Goal: Task Accomplishment & Management: Use online tool/utility

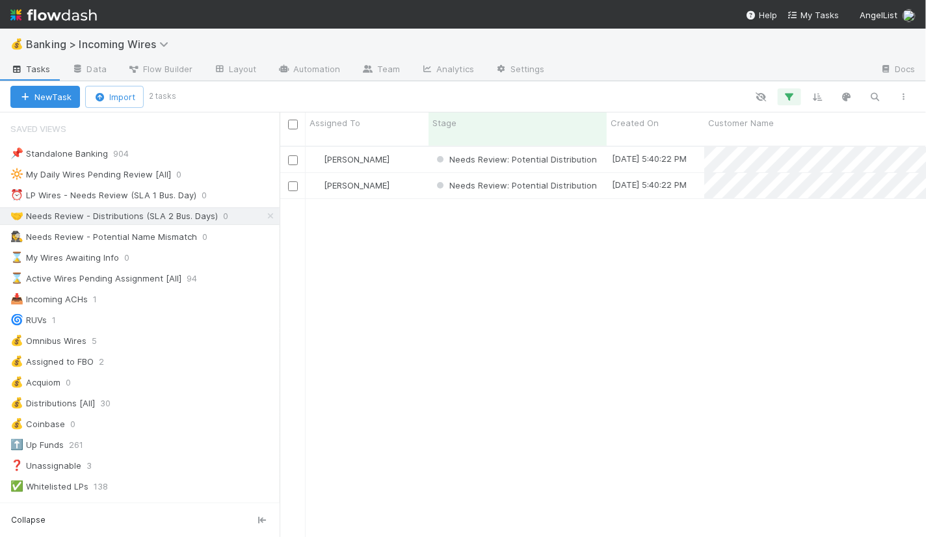
scroll to position [402, 646]
click at [143, 189] on div "⏰ LP Wires - Needs Review (SLA 1 Bus. Day)" at bounding box center [103, 195] width 186 height 16
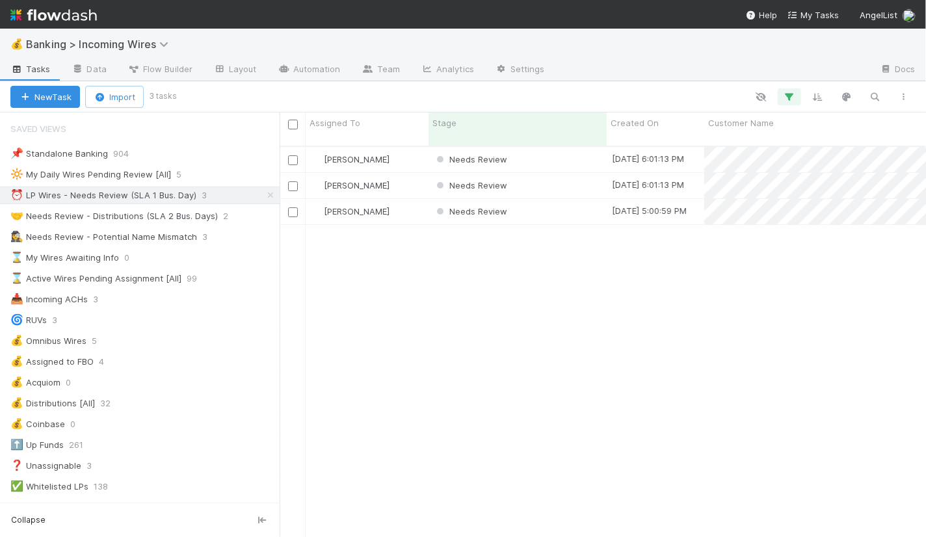
scroll to position [402, 646]
click at [559, 150] on div "Needs Review" at bounding box center [517, 159] width 178 height 25
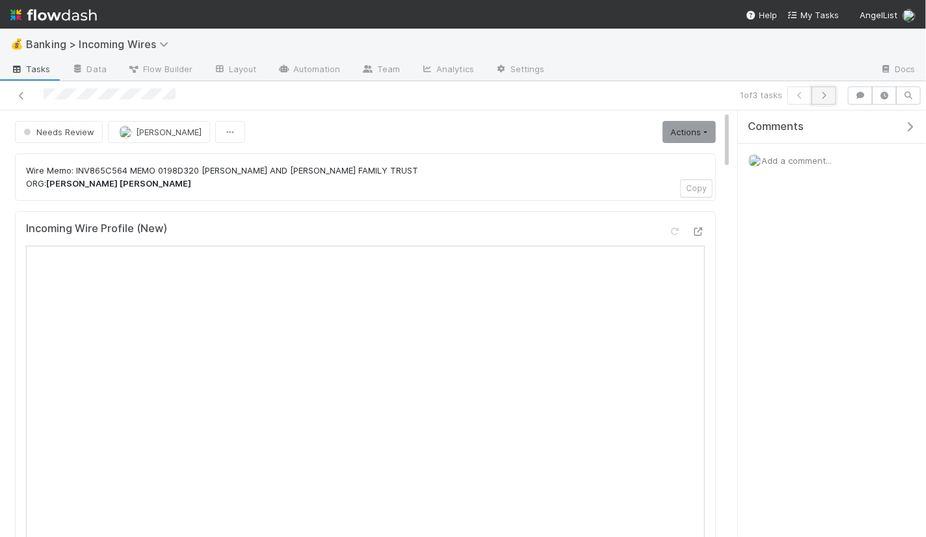
click at [827, 98] on icon "button" at bounding box center [823, 96] width 13 height 8
click at [823, 99] on button "button" at bounding box center [823, 95] width 25 height 18
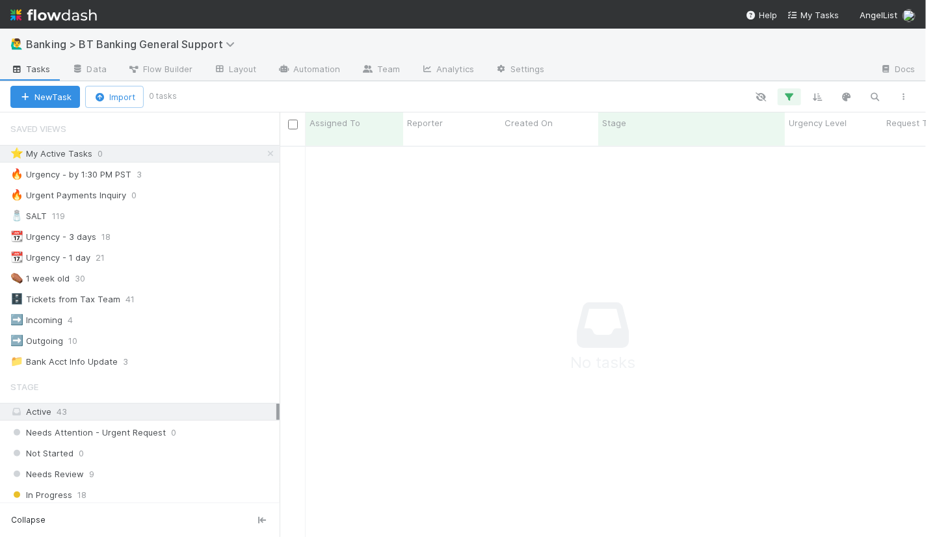
scroll to position [402, 646]
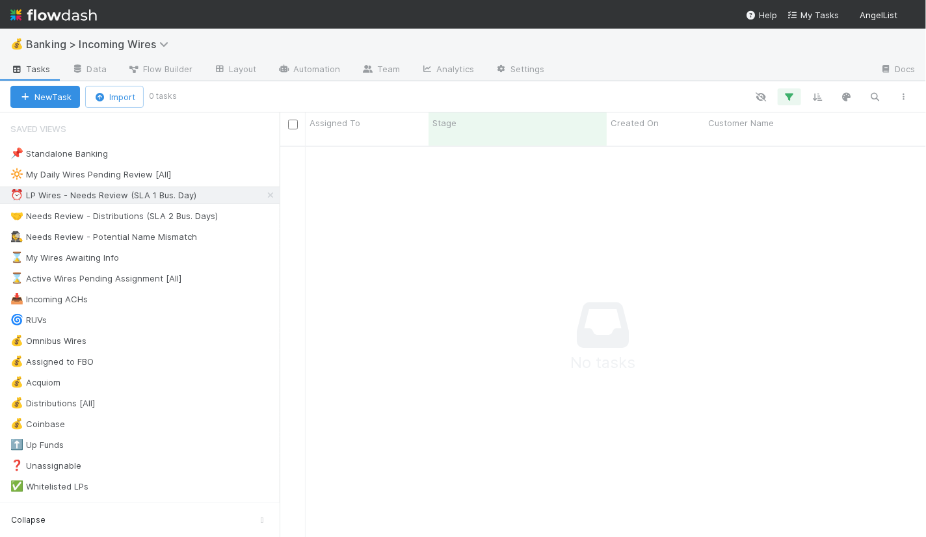
scroll to position [1, 0]
click at [153, 216] on div "🤝 Needs Review - Distributions (SLA 2 Bus. Days)" at bounding box center [113, 216] width 207 height 16
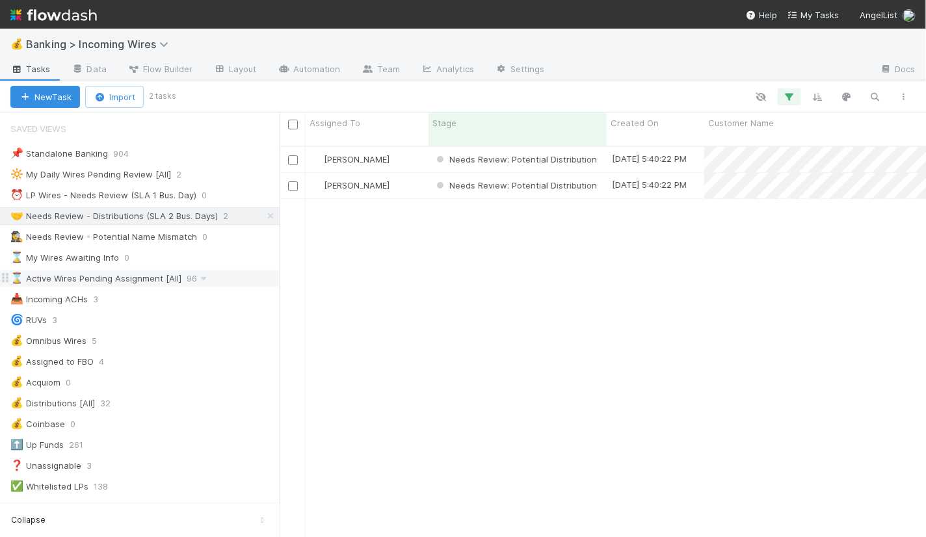
scroll to position [402, 646]
click at [404, 147] on div "[PERSON_NAME]" at bounding box center [367, 159] width 123 height 25
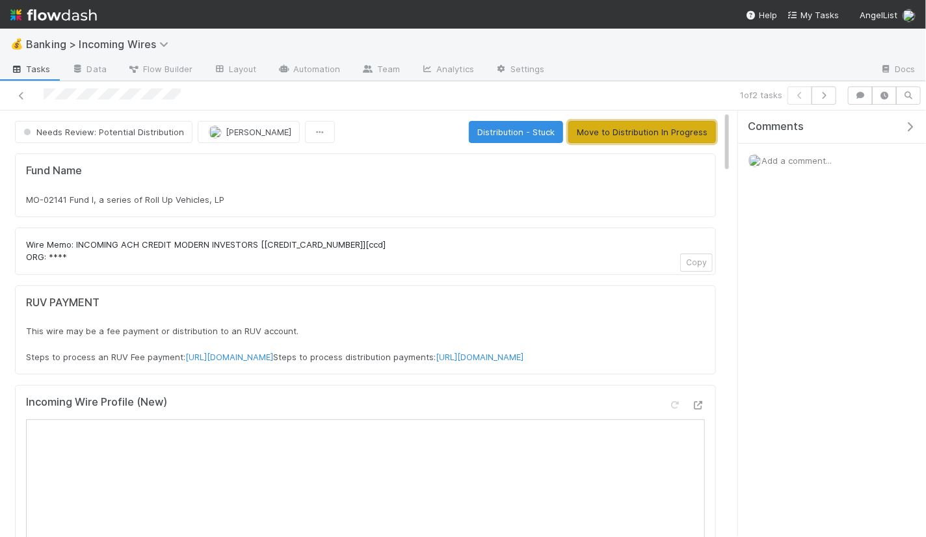
click at [614, 135] on button "Move to Distribution In Progress" at bounding box center [642, 132] width 148 height 22
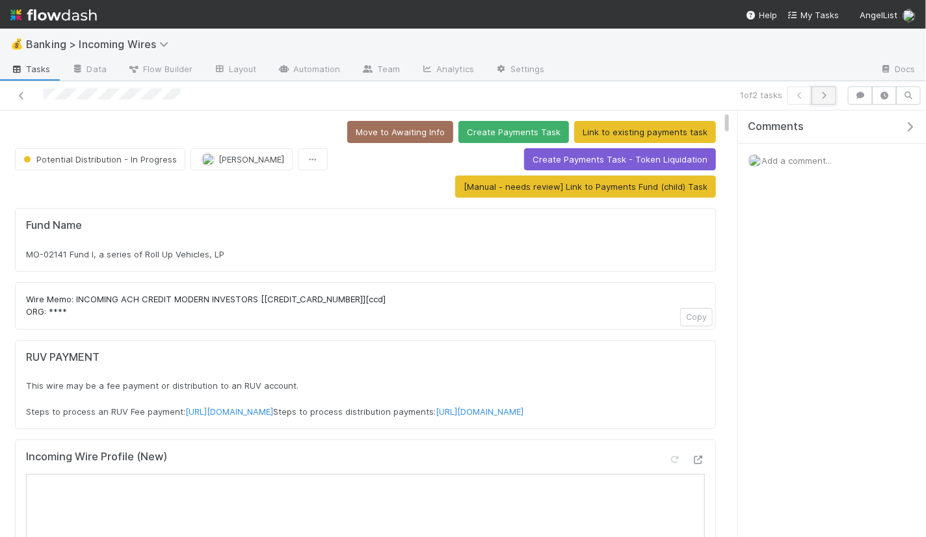
click at [826, 94] on icon "button" at bounding box center [823, 96] width 13 height 8
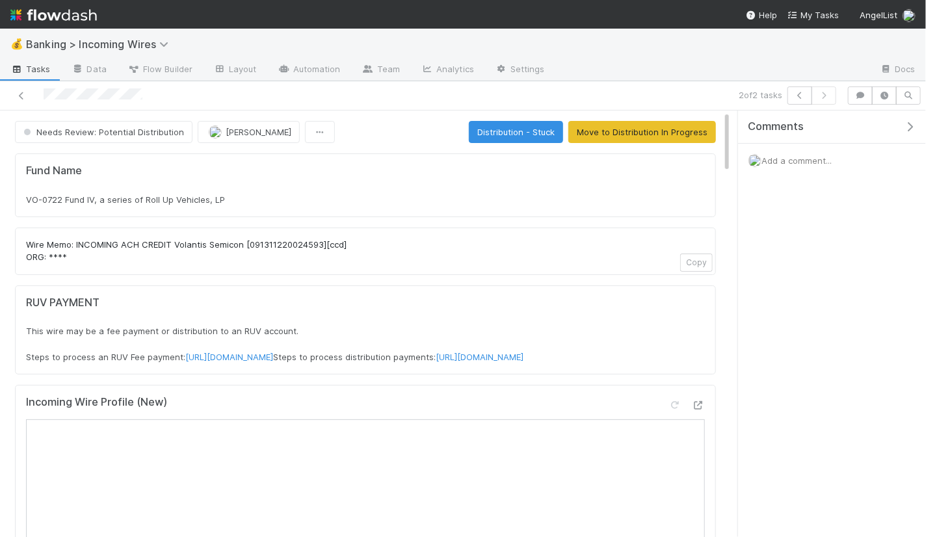
click at [613, 134] on button "Move to Distribution In Progress" at bounding box center [642, 132] width 148 height 22
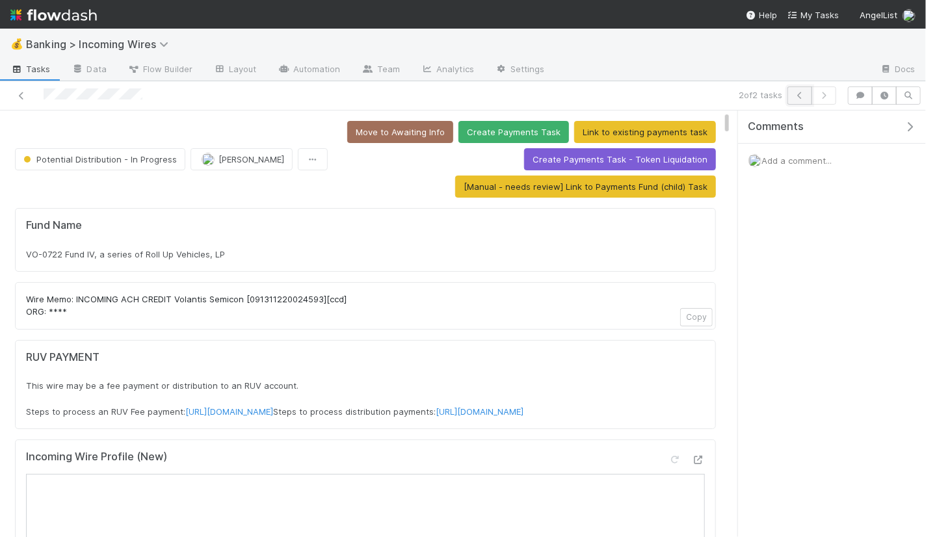
click at [806, 101] on button "button" at bounding box center [799, 95] width 25 height 18
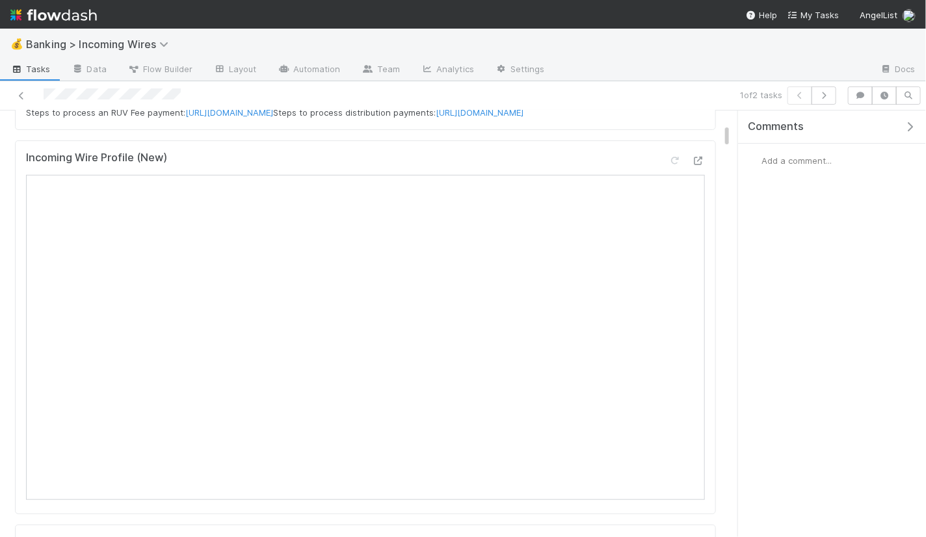
scroll to position [255, 0]
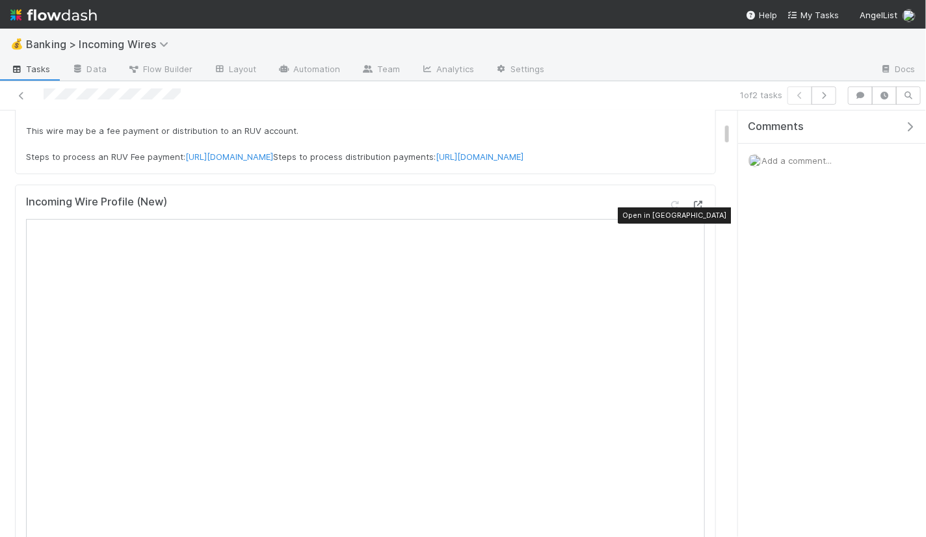
click at [698, 209] on icon at bounding box center [698, 205] width 13 height 8
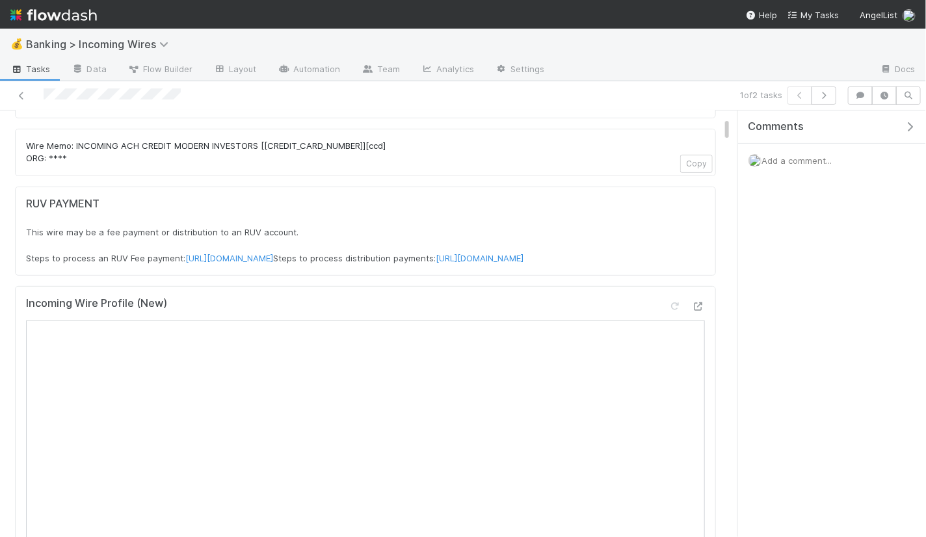
scroll to position [179, 0]
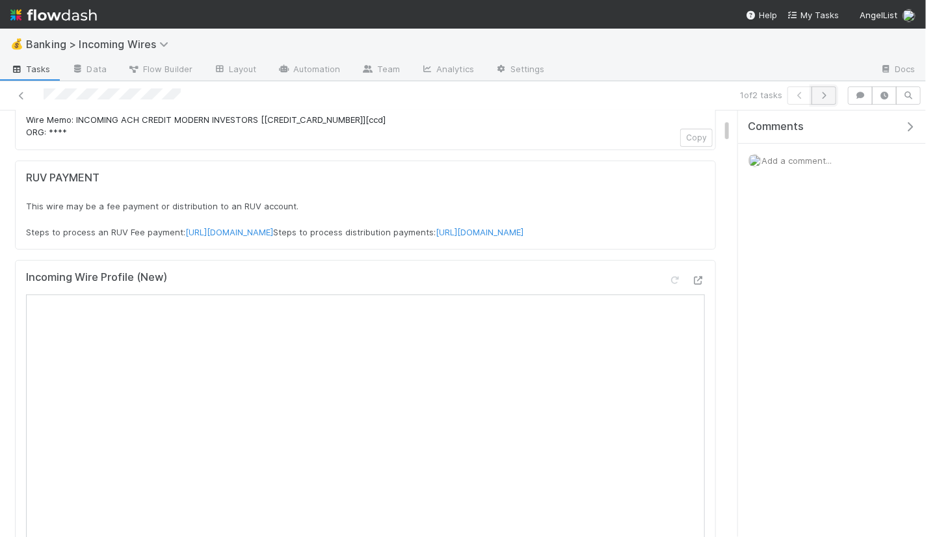
click at [826, 92] on icon "button" at bounding box center [823, 96] width 13 height 8
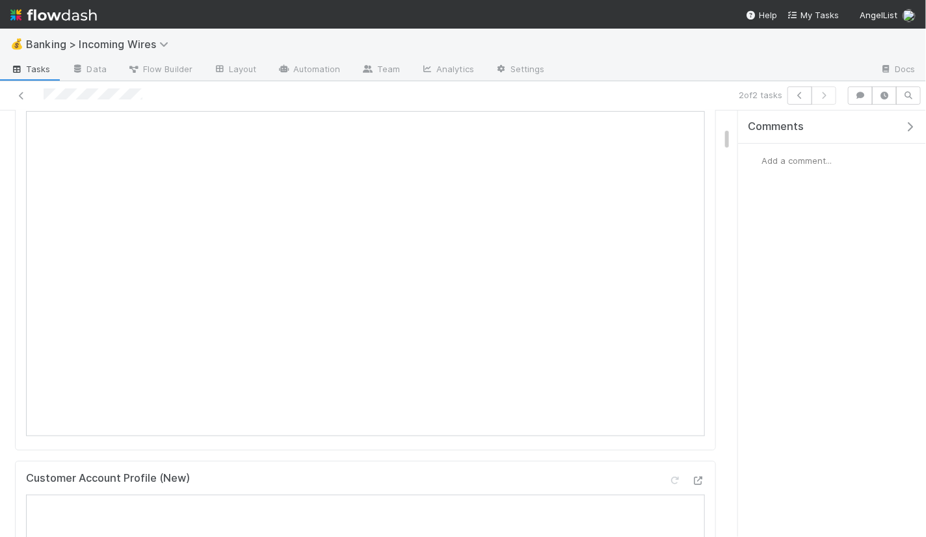
scroll to position [313, 0]
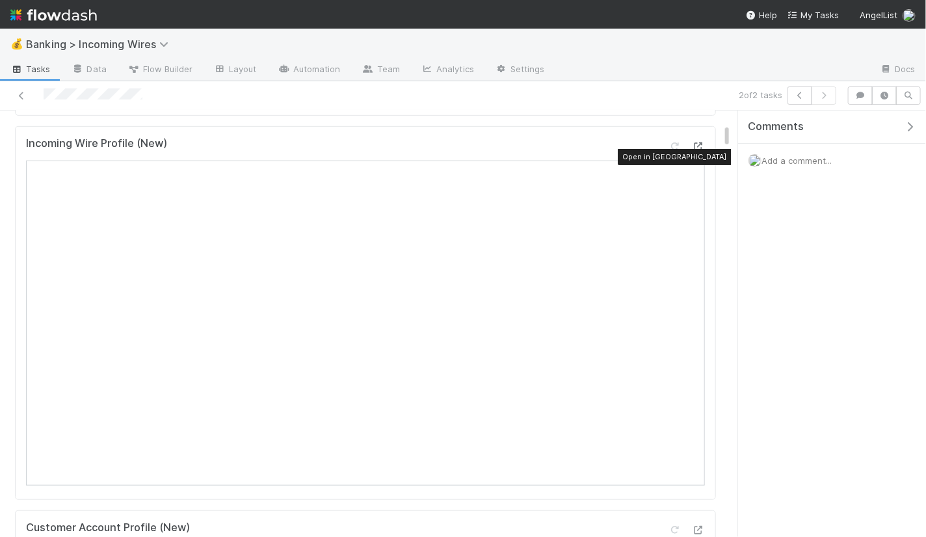
click at [698, 149] on icon at bounding box center [698, 146] width 13 height 8
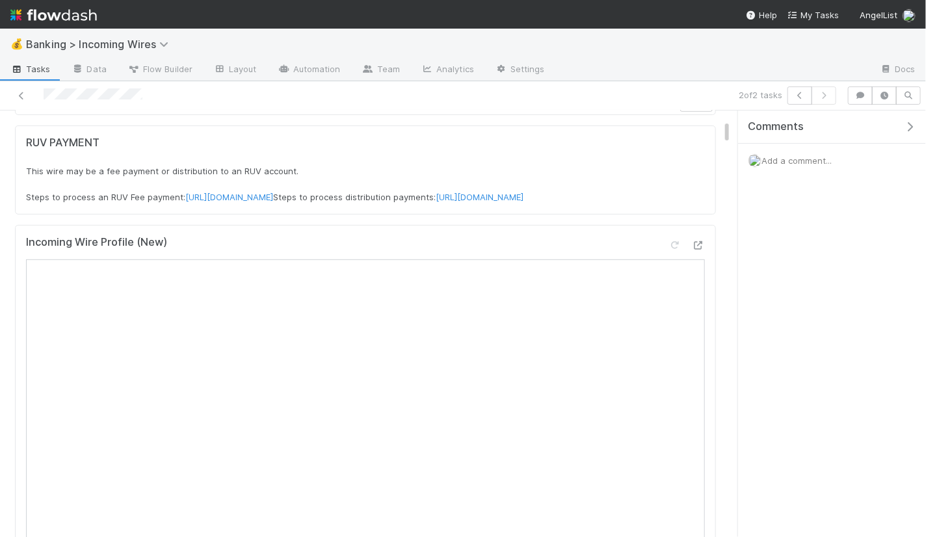
scroll to position [213, 0]
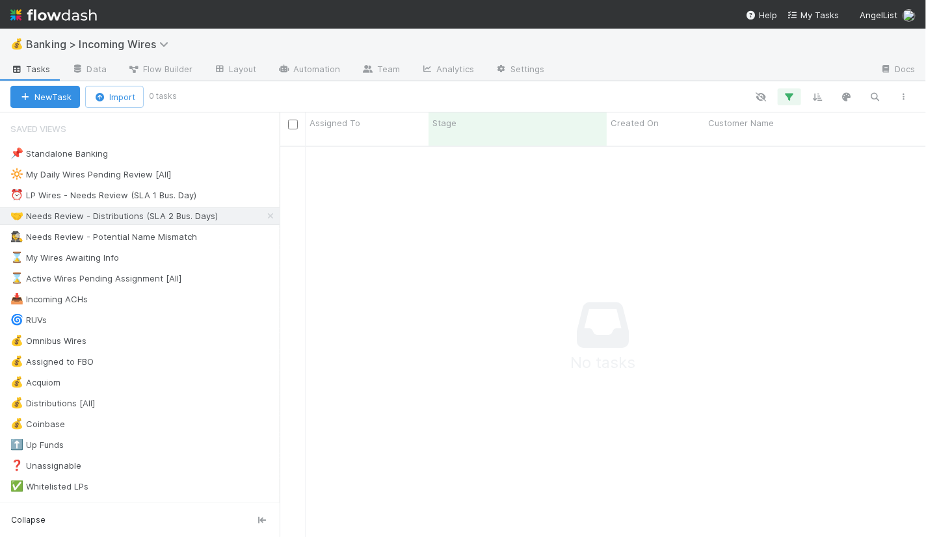
scroll to position [402, 646]
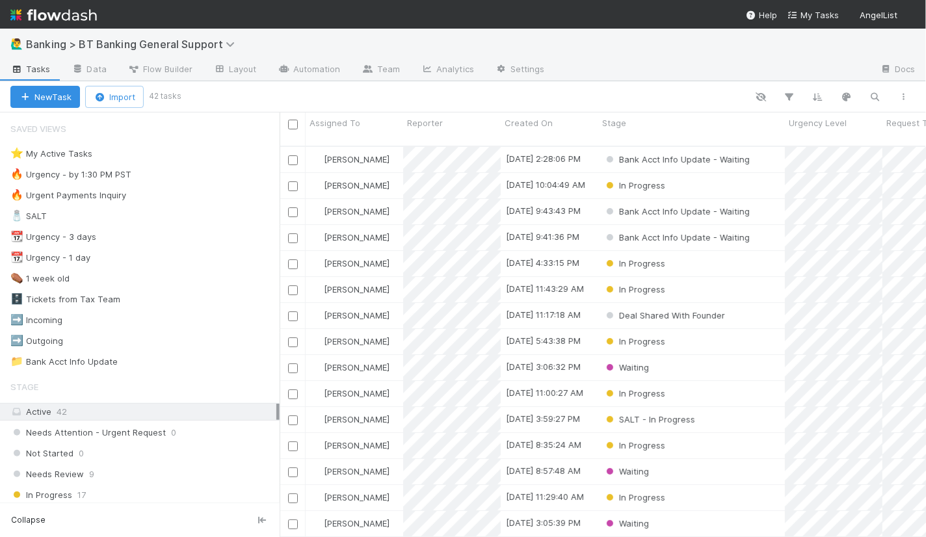
scroll to position [1, 0]
